Goal: Task Accomplishment & Management: Complete application form

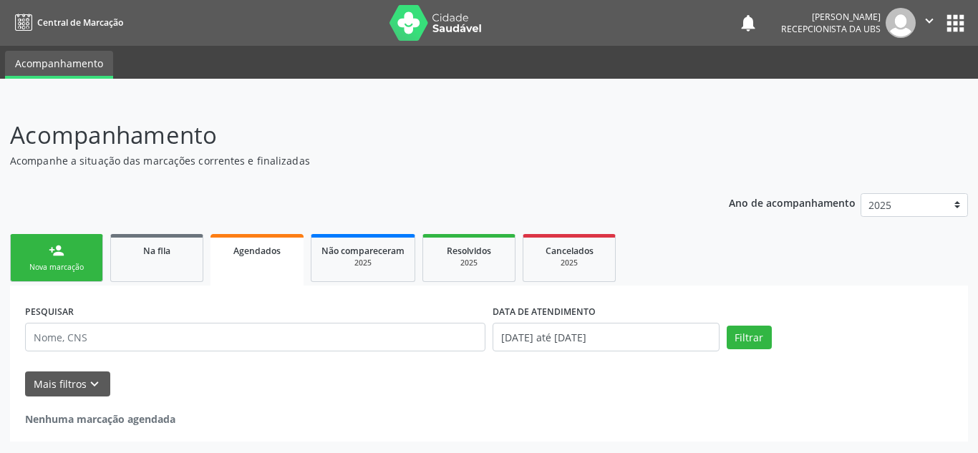
click at [64, 278] on link "person_add Nova marcação" at bounding box center [56, 258] width 93 height 48
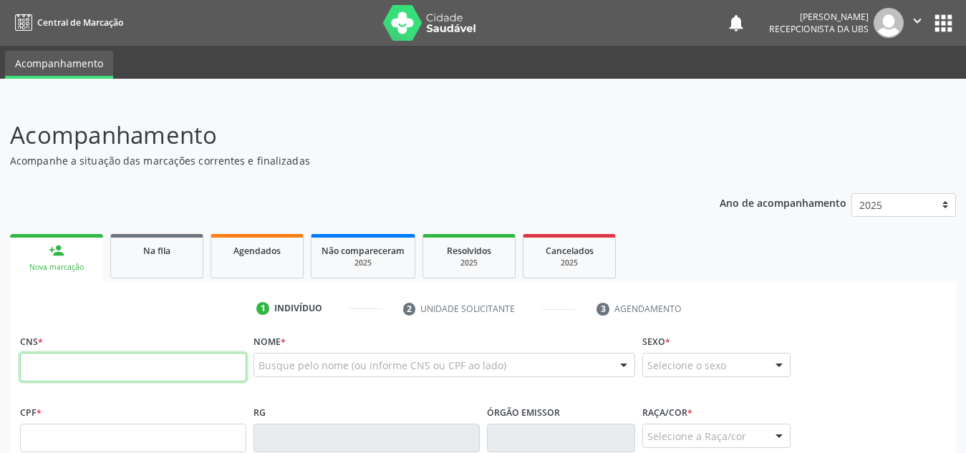
click at [71, 362] on input "text" at bounding box center [133, 367] width 226 height 29
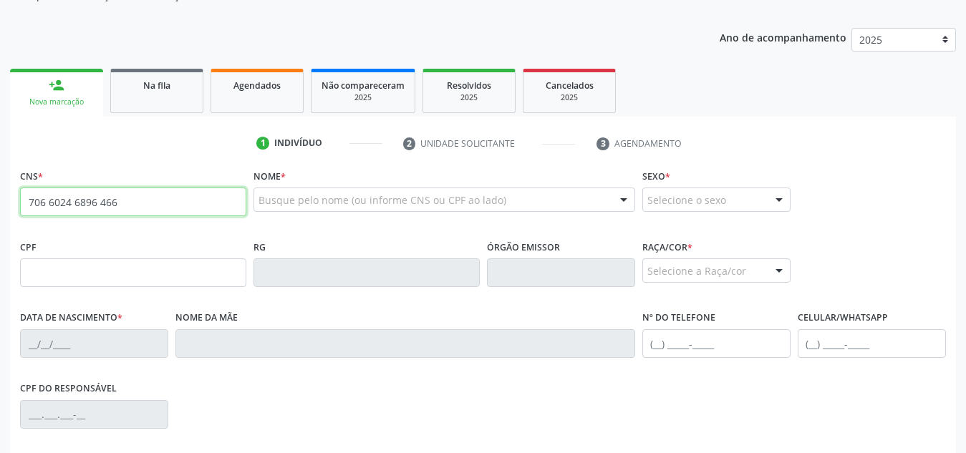
scroll to position [166, 0]
drag, startPoint x: 153, startPoint y: 205, endPoint x: 0, endPoint y: 304, distance: 182.3
click at [0, 304] on div "Acompanhamento Acompanhe a situação das marcações correntes e finalizadas Relat…" at bounding box center [483, 281] width 966 height 697
click at [167, 197] on input "706 6024 6896 466" at bounding box center [133, 201] width 226 height 29
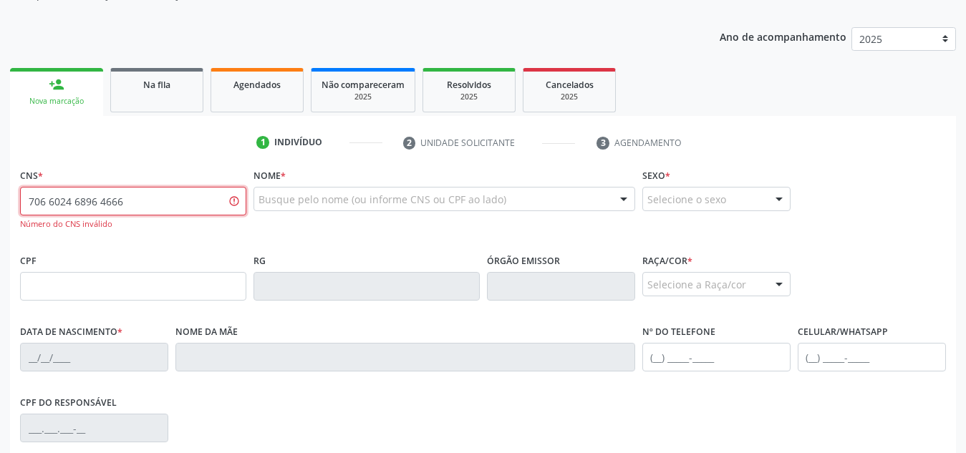
drag, startPoint x: 167, startPoint y: 197, endPoint x: 0, endPoint y: 217, distance: 168.0
click at [0, 217] on div "Acompanhamento Acompanhe a situação das marcações correntes e finalizadas Relat…" at bounding box center [483, 289] width 966 height 712
paste input "0"
type input "700 6024 6896 4666"
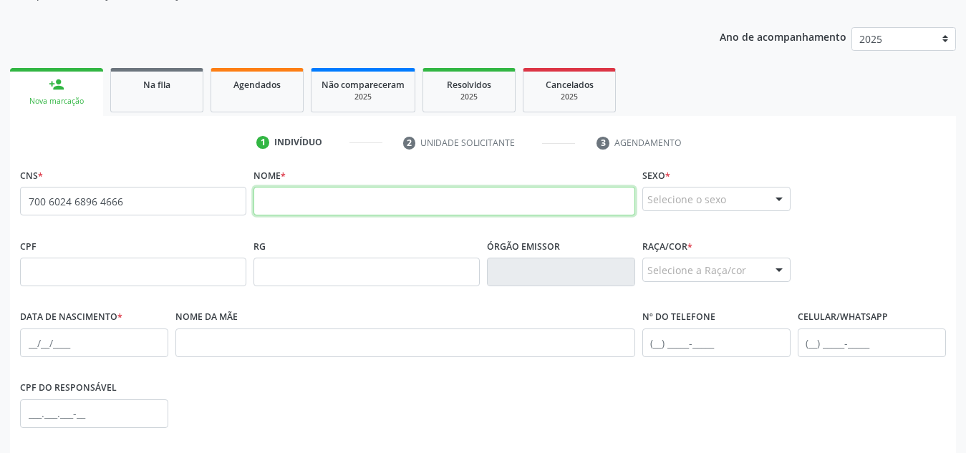
click at [316, 209] on input "text" at bounding box center [444, 201] width 382 height 29
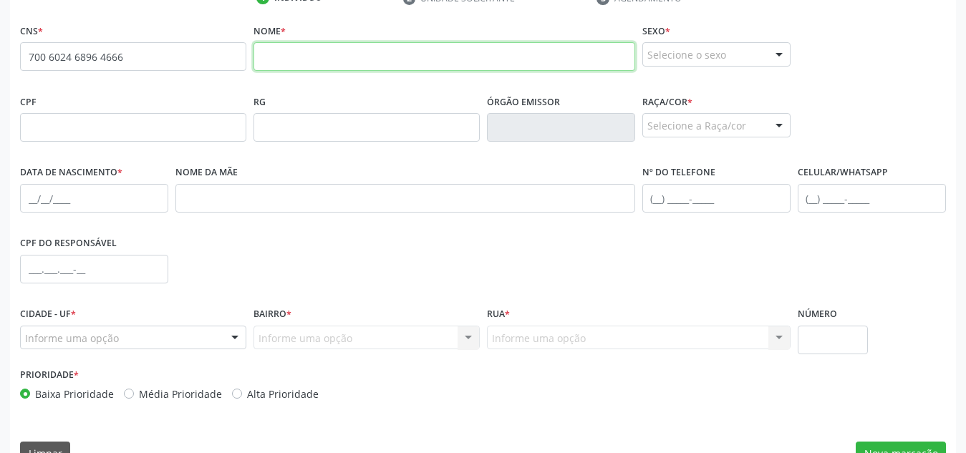
scroll to position [311, 0]
paste input "[PERSON_NAME]"
type input "[PERSON_NAME]"
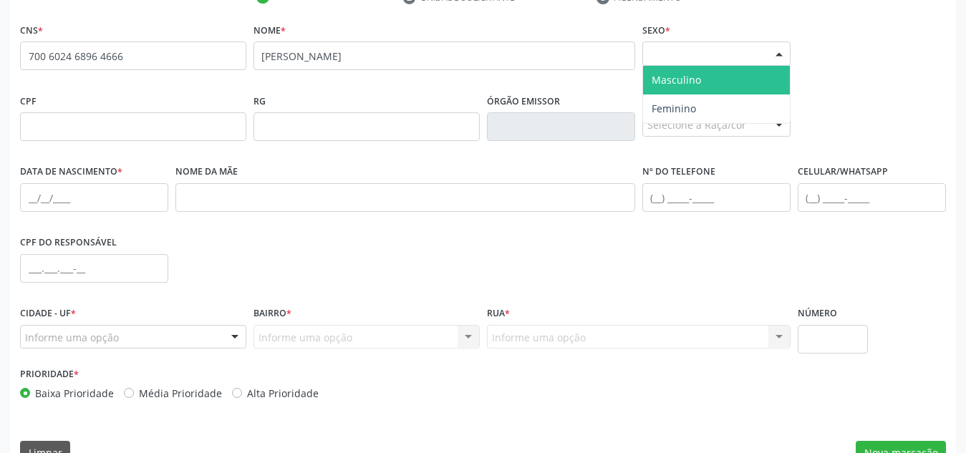
click at [689, 55] on div "Selecione o sexo" at bounding box center [716, 54] width 148 height 24
click at [692, 89] on span "Masculino" at bounding box center [716, 80] width 147 height 29
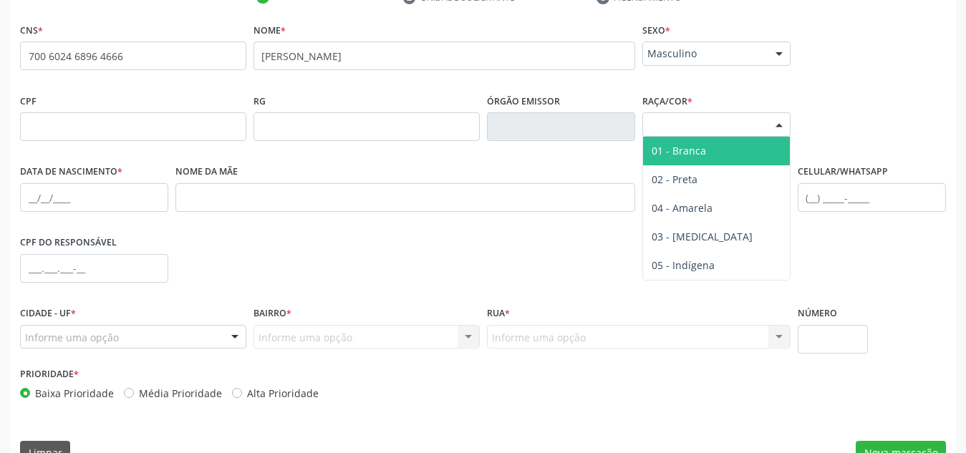
click at [702, 113] on div "Selecione a Raça/cor" at bounding box center [716, 124] width 148 height 24
click at [700, 147] on span "01 - Branca" at bounding box center [678, 151] width 54 height 14
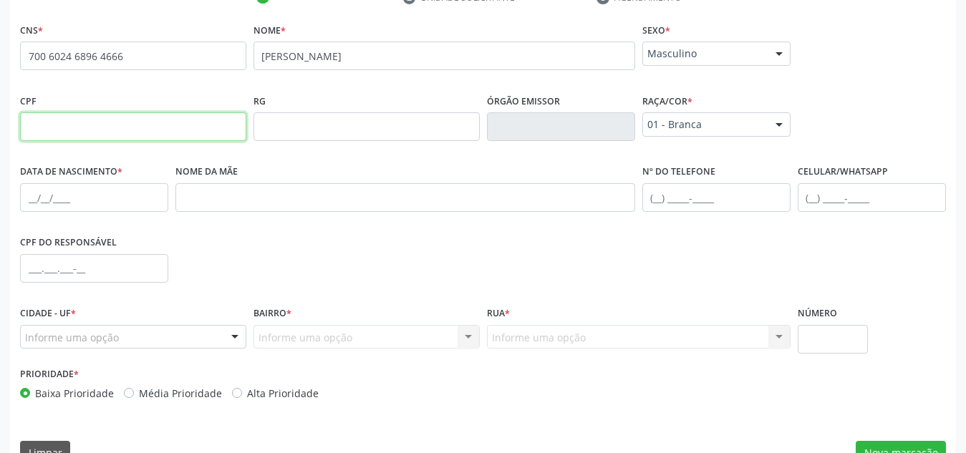
click at [60, 135] on input "text" at bounding box center [133, 126] width 226 height 29
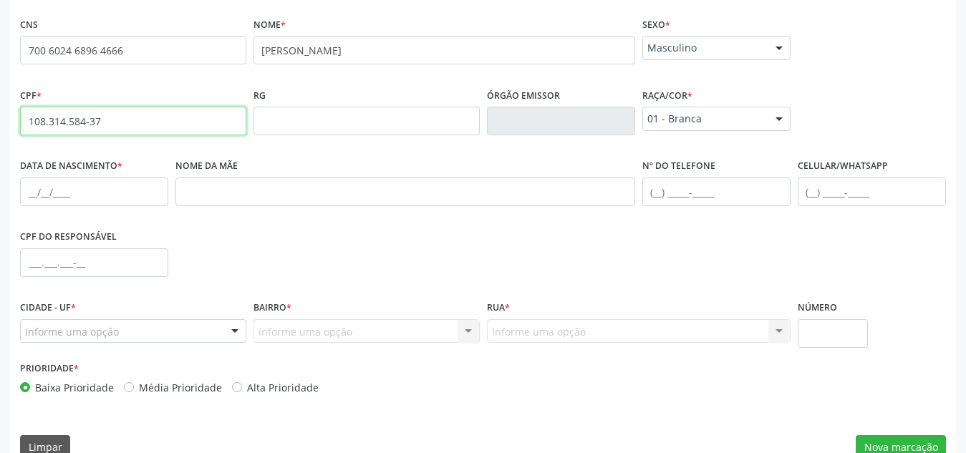
scroll to position [318, 0]
type input "108.314.584-37"
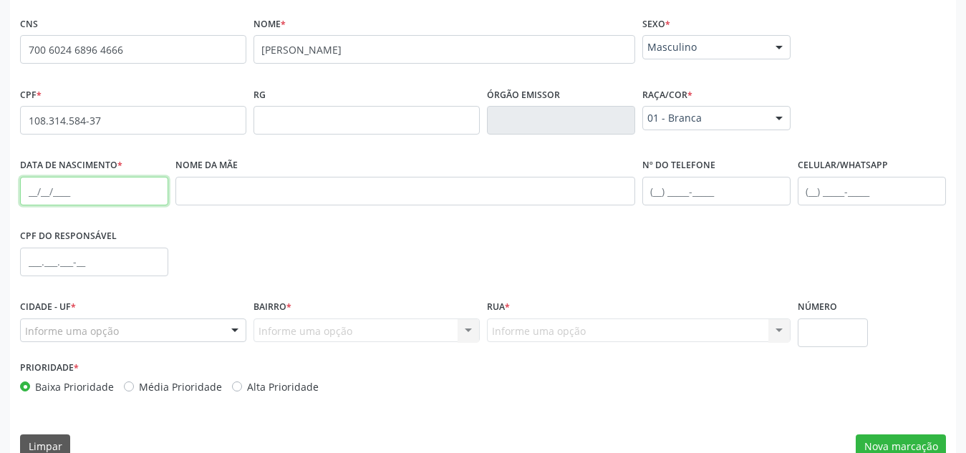
click at [142, 200] on input "text" at bounding box center [94, 191] width 148 height 29
paste input "[DATE]"
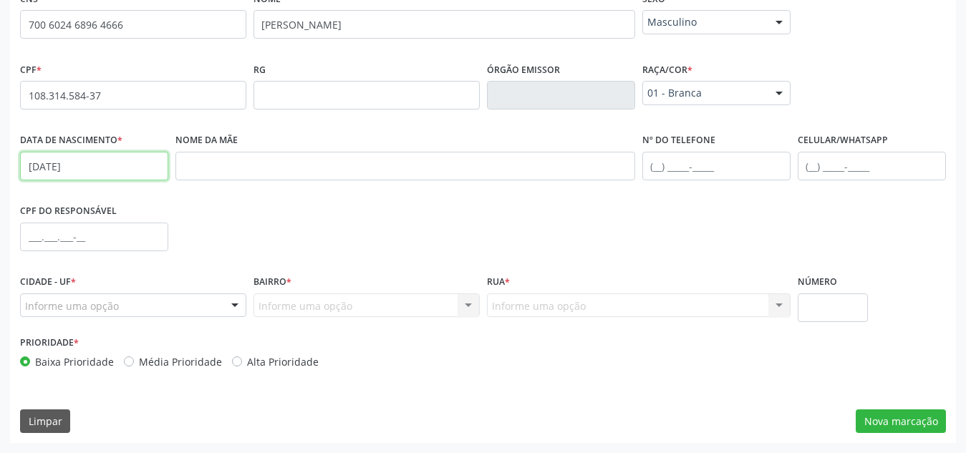
type input "[DATE]"
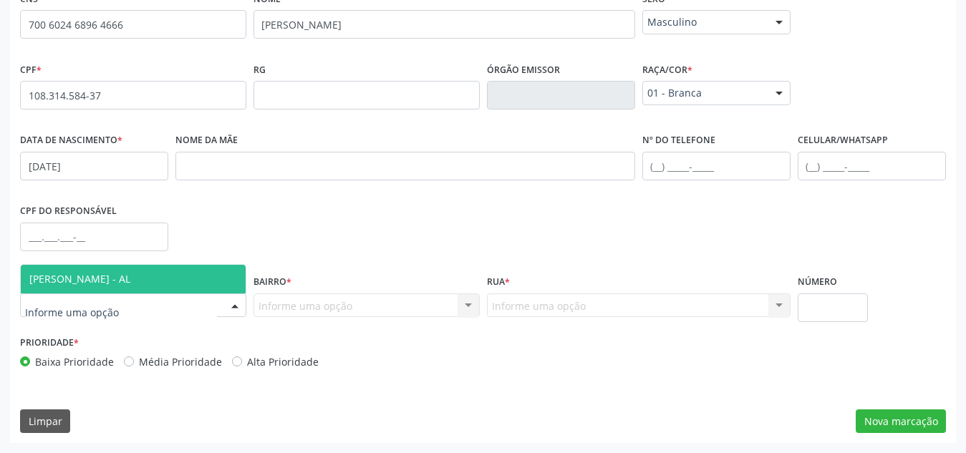
click at [179, 309] on div at bounding box center [133, 306] width 226 height 24
click at [210, 278] on span "[PERSON_NAME] - AL" at bounding box center [133, 279] width 225 height 29
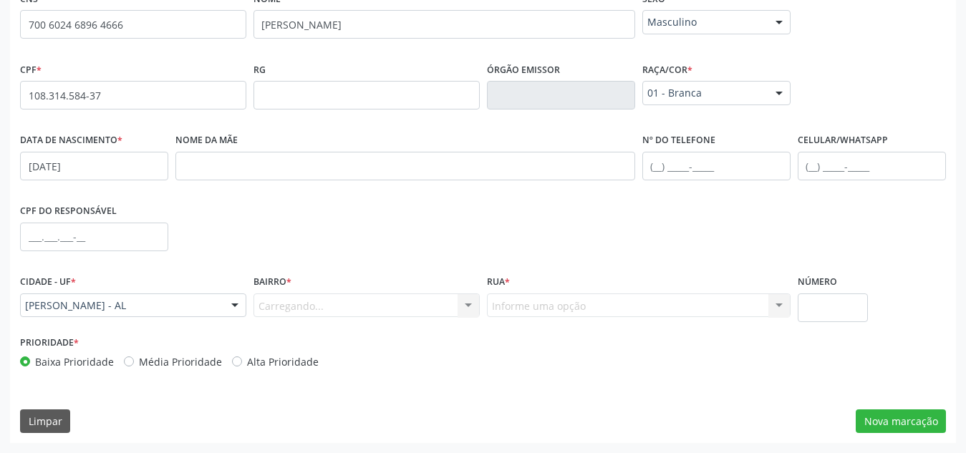
click at [301, 303] on div "Carregando... Nenhum resultado encontrado para: " " Nenhuma opção encontrada. D…" at bounding box center [366, 306] width 226 height 24
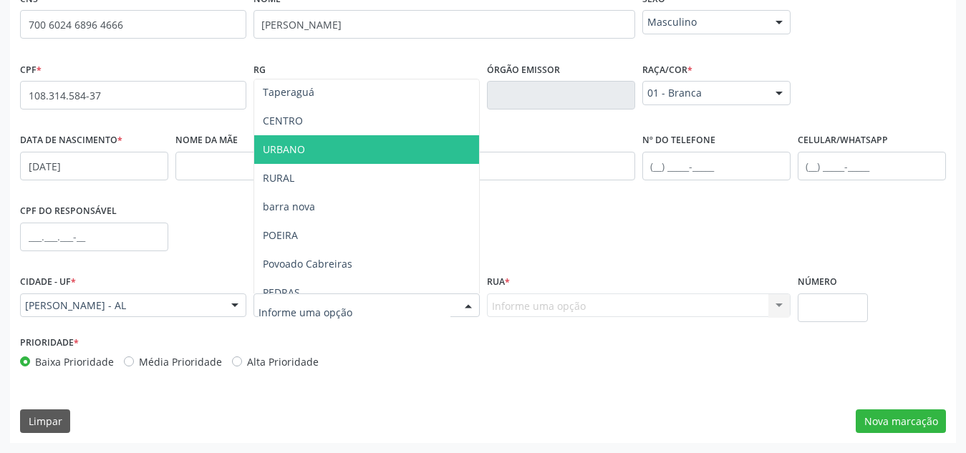
scroll to position [61, 0]
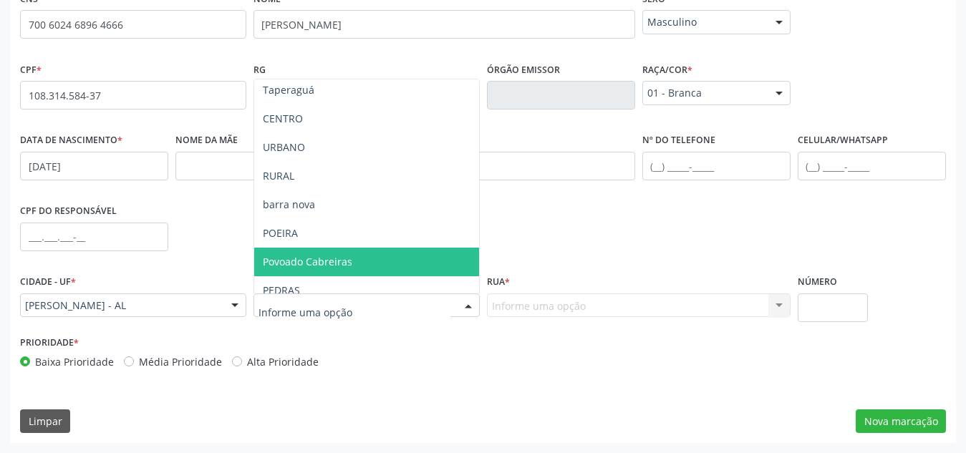
click at [345, 264] on span "Povoado Cabreiras" at bounding box center [307, 262] width 89 height 14
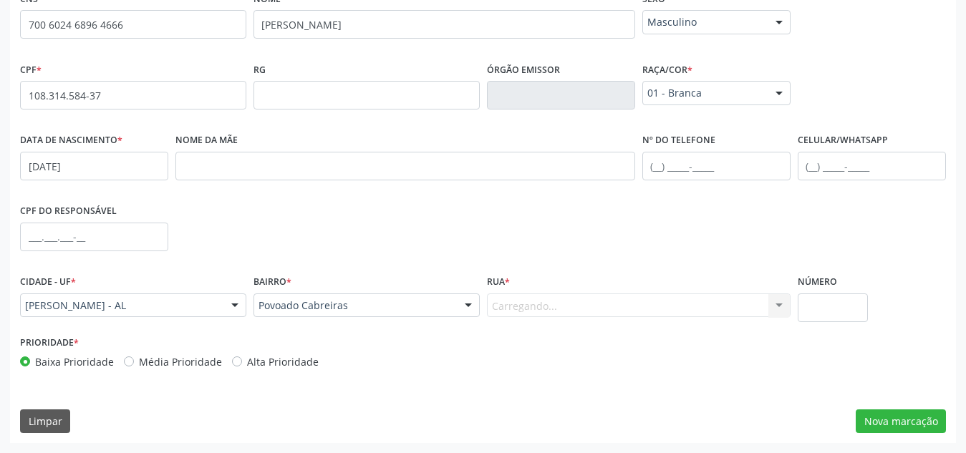
click at [562, 314] on div "Carregando... Nenhum resultado encontrado para: " " Nenhuma opção encontrada. D…" at bounding box center [639, 306] width 304 height 24
click at [605, 307] on div "Carregando... Nenhum resultado encontrado para: " " Nenhuma opção encontrada. D…" at bounding box center [639, 306] width 304 height 24
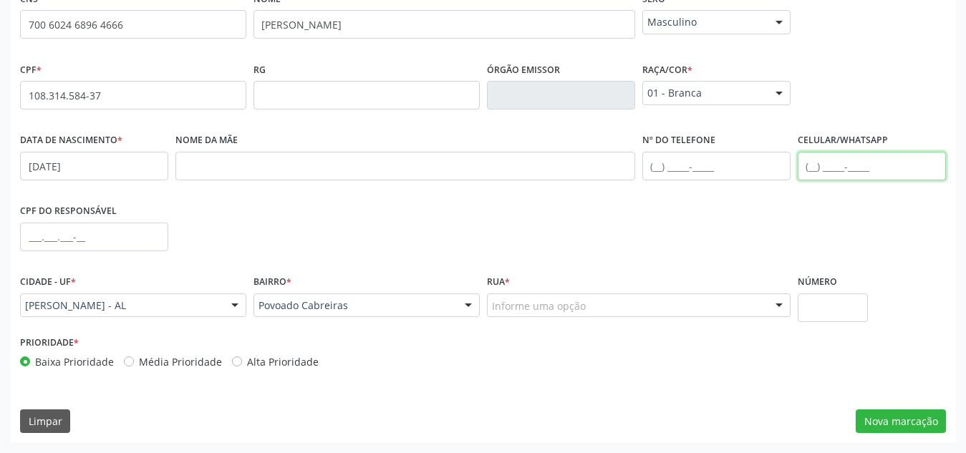
click at [809, 167] on input "text" at bounding box center [871, 166] width 148 height 29
type input "[PHONE_NUMBER]"
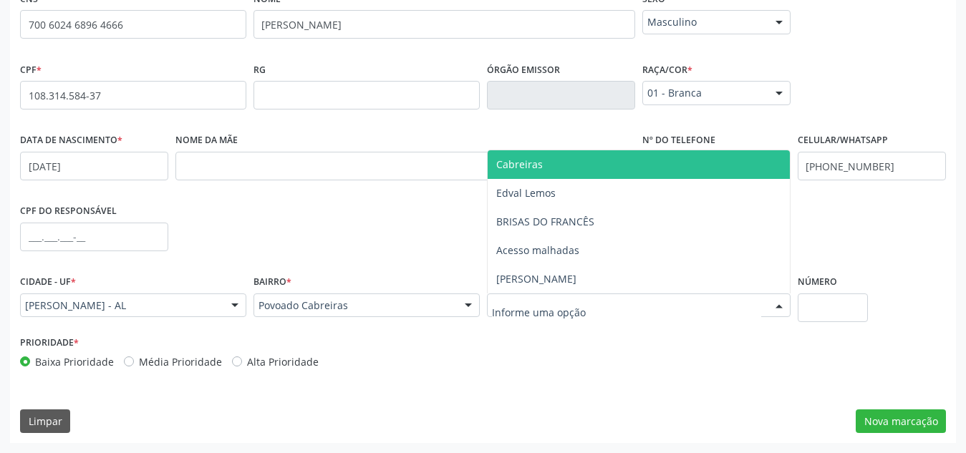
click at [523, 315] on div at bounding box center [639, 306] width 304 height 24
click at [554, 175] on span "Cabreiras" at bounding box center [639, 164] width 302 height 29
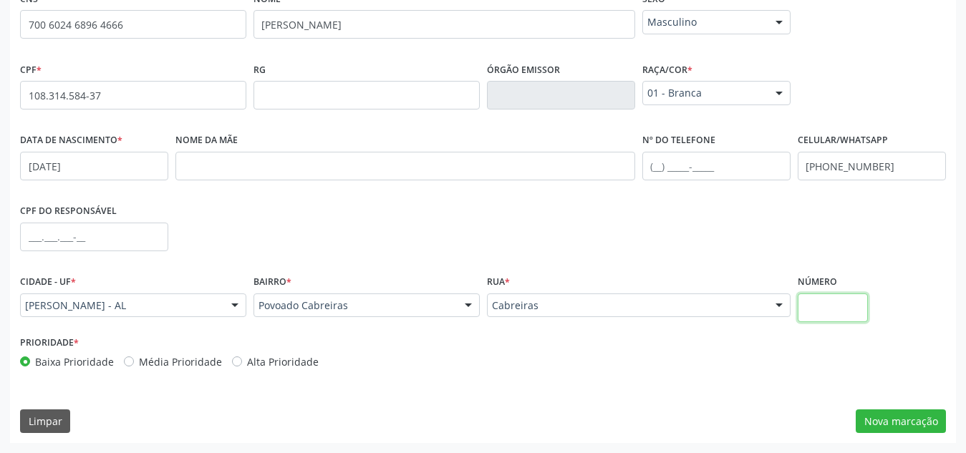
click at [828, 310] on input "text" at bounding box center [832, 308] width 71 height 29
type input "S/N"
click at [870, 410] on button "Nova marcação" at bounding box center [900, 421] width 90 height 24
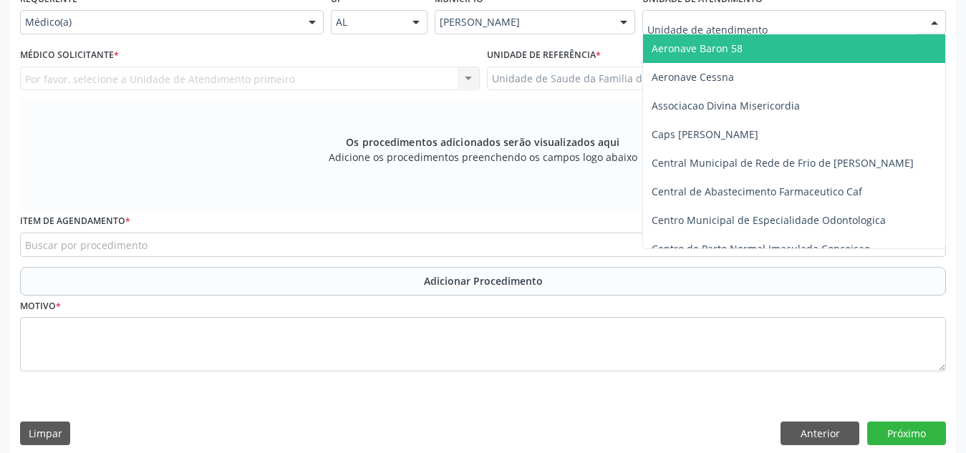
click at [760, 31] on div at bounding box center [794, 22] width 304 height 24
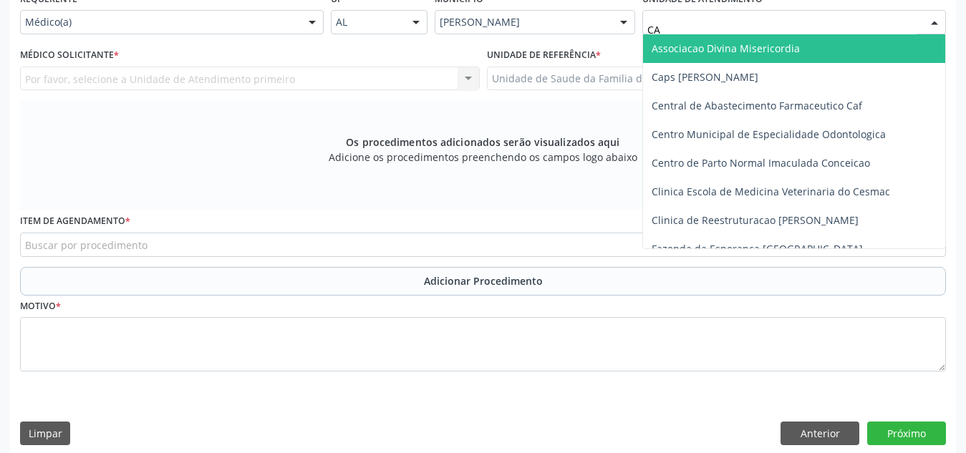
type input "CAB"
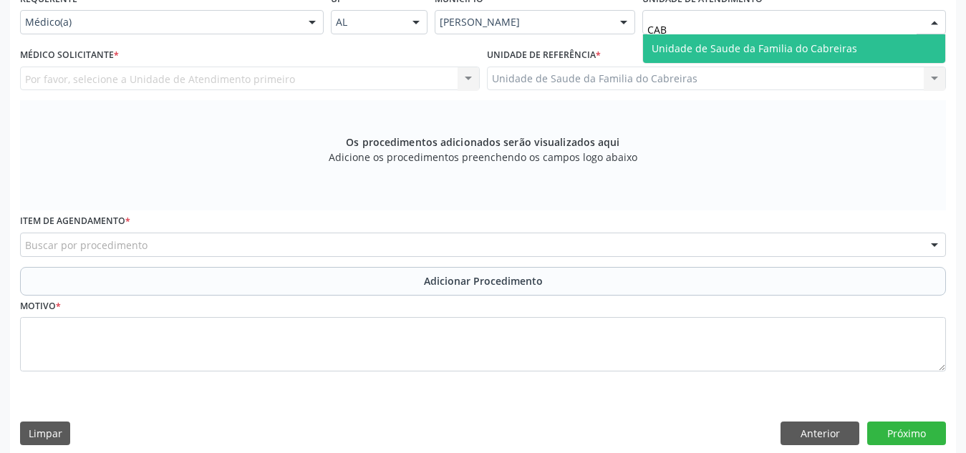
click at [750, 51] on span "Unidade de Saude da Familia do Cabreiras" at bounding box center [753, 49] width 205 height 14
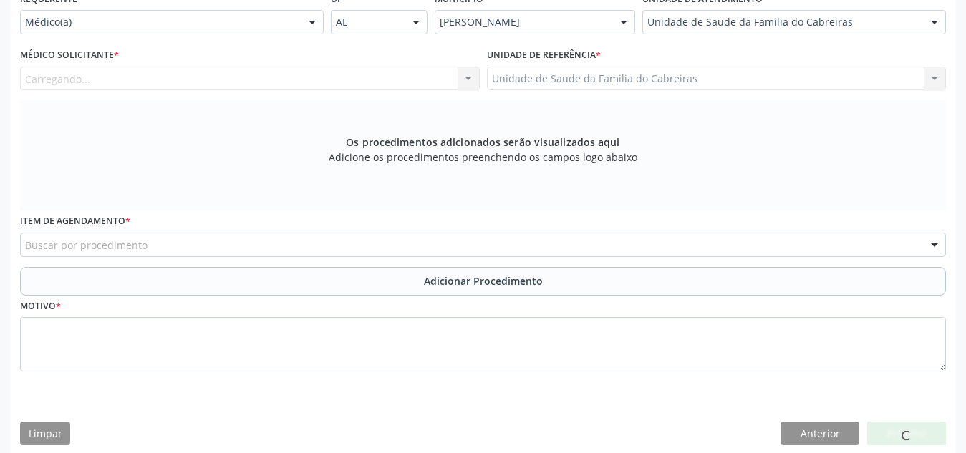
click at [313, 81] on div "Carregando... Nenhum resultado encontrado para: " " Não há nenhuma opção para s…" at bounding box center [250, 79] width 460 height 24
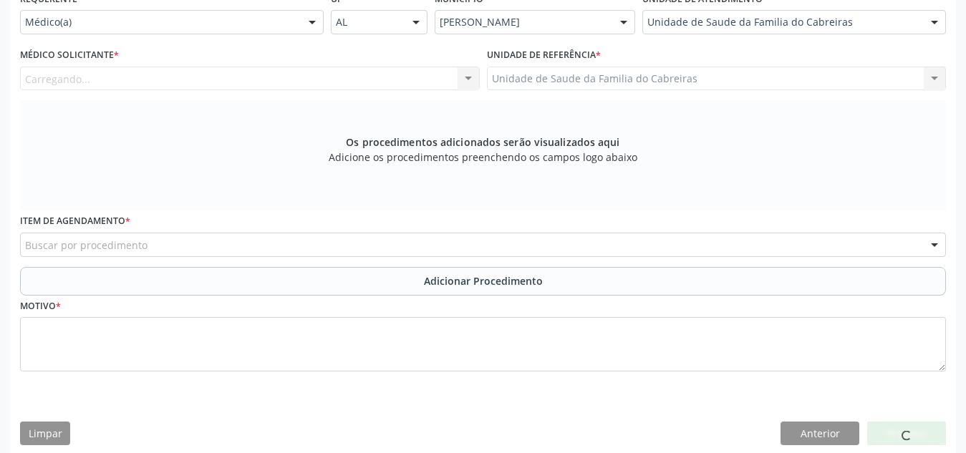
click at [313, 81] on div "Carregando... Nenhum resultado encontrado para: " " Não há nenhuma opção para s…" at bounding box center [250, 79] width 460 height 24
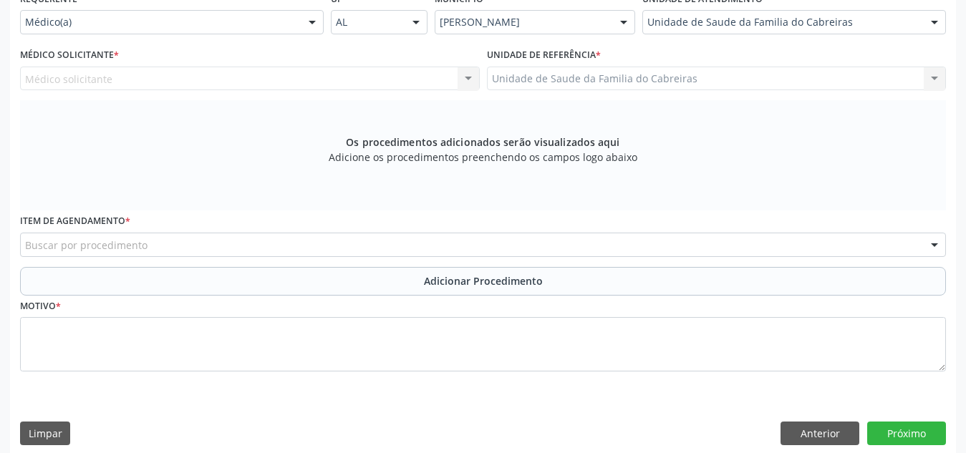
click at [341, 79] on div "Médico solicitante Nenhum resultado encontrado para: " " Não há nenhuma opção p…" at bounding box center [250, 79] width 460 height 24
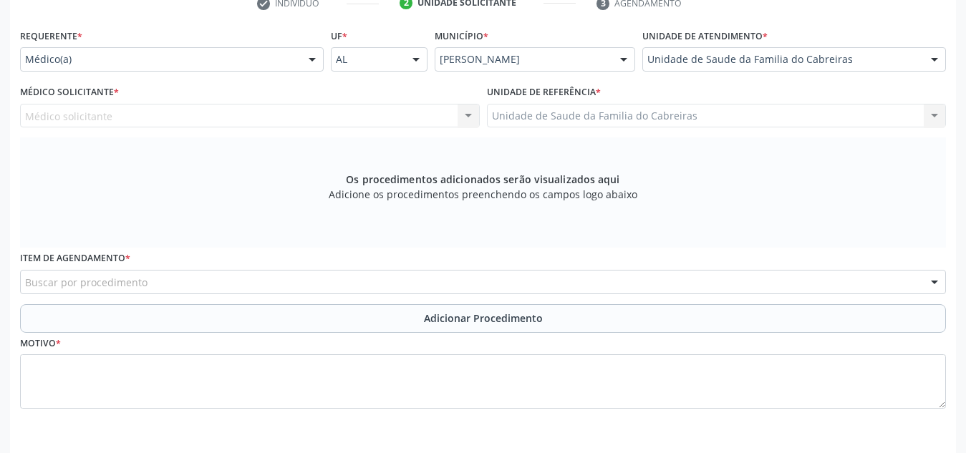
scroll to position [311, 0]
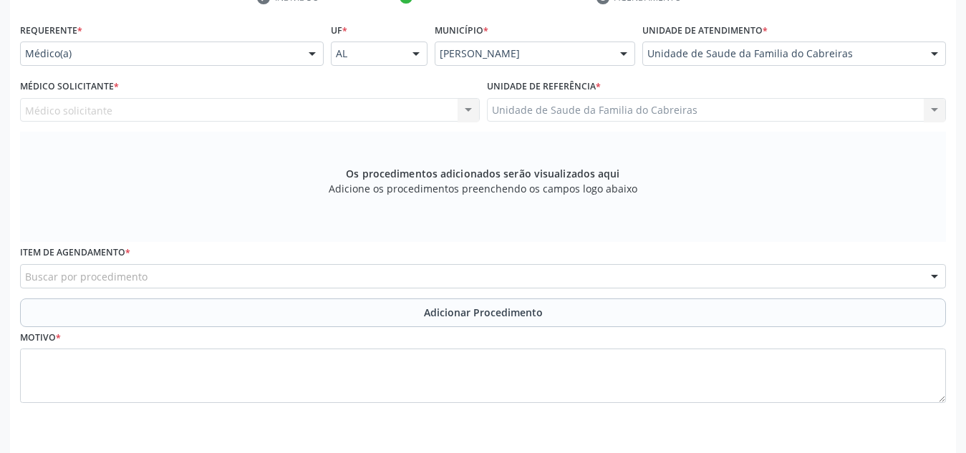
click at [340, 123] on div "Médico Solicitante * Médico solicitante Nenhum resultado encontrado para: " " N…" at bounding box center [249, 104] width 467 height 56
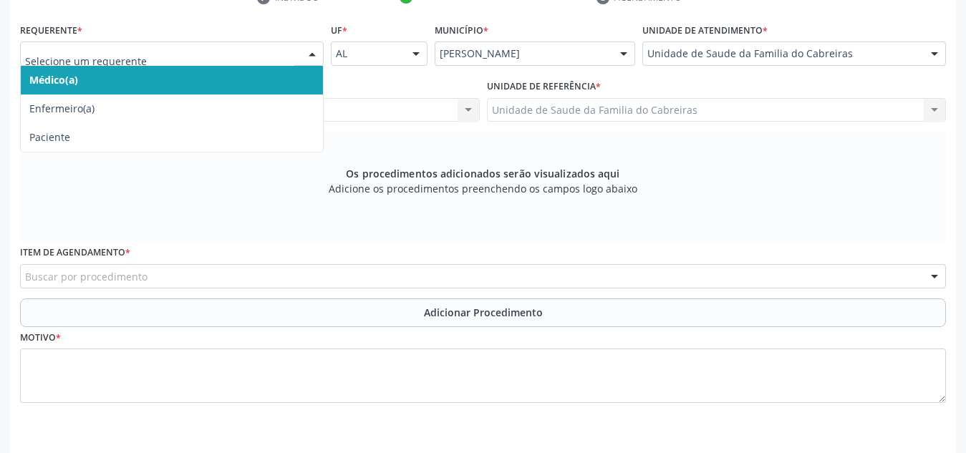
click at [303, 64] on div at bounding box center [311, 54] width 21 height 24
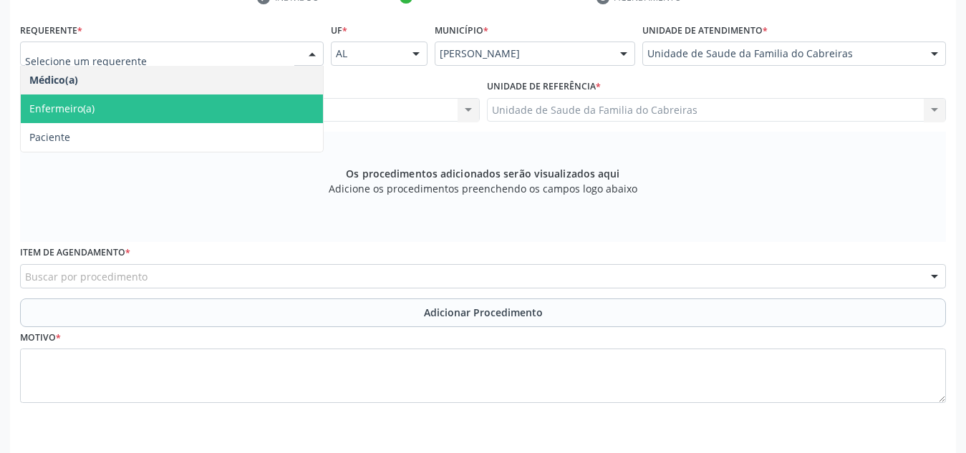
click at [276, 108] on span "Enfermeiro(a)" at bounding box center [172, 108] width 302 height 29
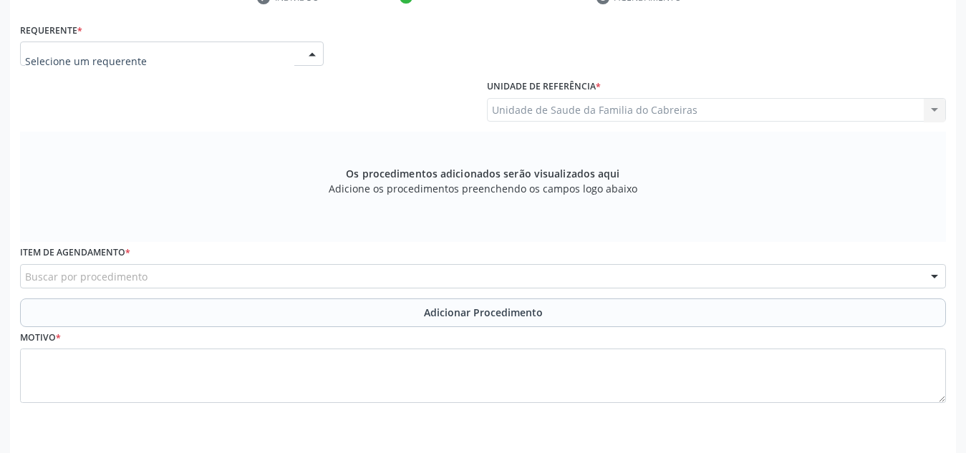
click at [301, 53] on div at bounding box center [172, 54] width 304 height 24
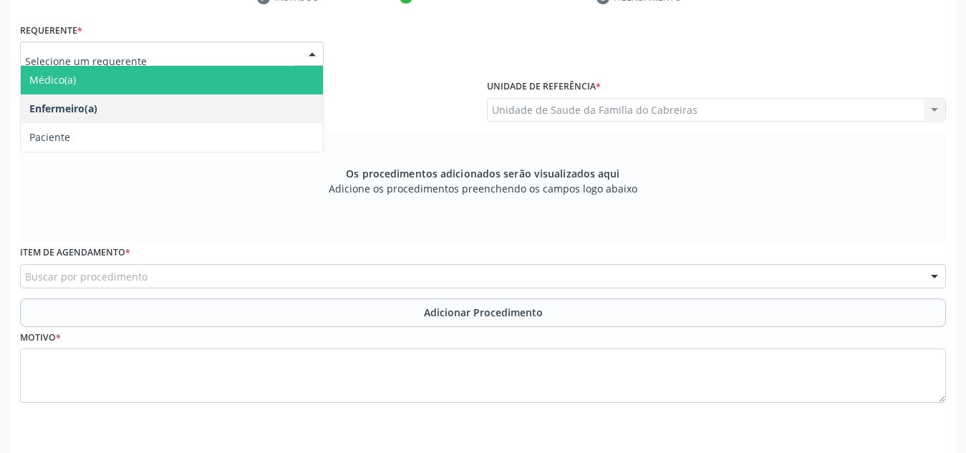
click at [291, 79] on span "Médico(a)" at bounding box center [172, 80] width 302 height 29
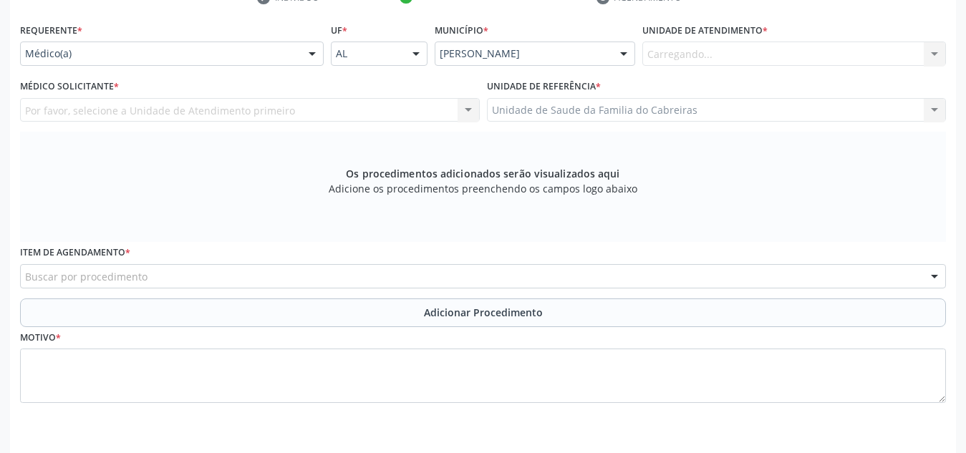
click at [667, 49] on div "Carregando... Nenhum resultado encontrado para: " " Não há nenhuma opção para s…" at bounding box center [794, 54] width 304 height 24
click at [666, 181] on div "Os procedimentos adicionados serão visualizados aqui Adicione os procedimentos …" at bounding box center [483, 187] width 926 height 110
